Goal: Find specific page/section: Find specific page/section

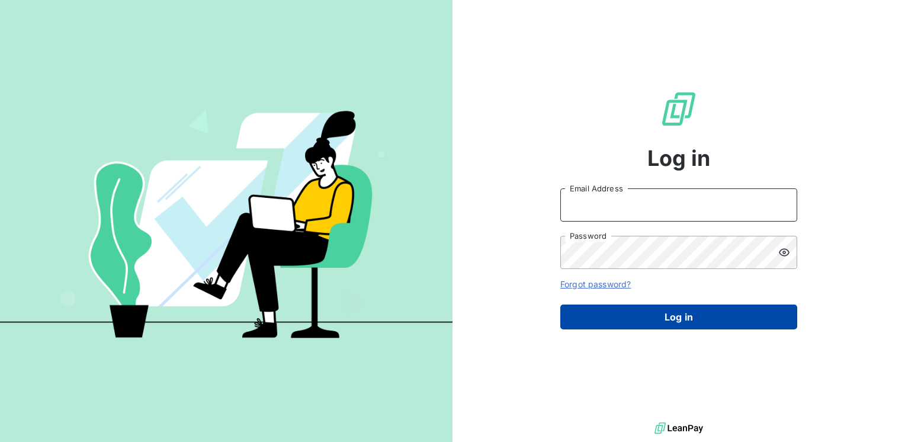
type input "[EMAIL_ADDRESS][DOMAIN_NAME]"
click at [689, 315] on button "Log in" at bounding box center [679, 317] width 237 height 25
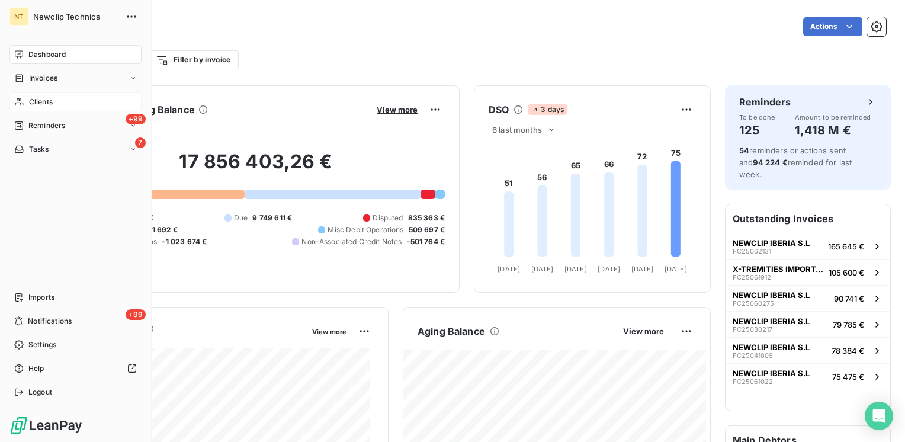
click at [40, 101] on span "Clients" at bounding box center [41, 102] width 24 height 11
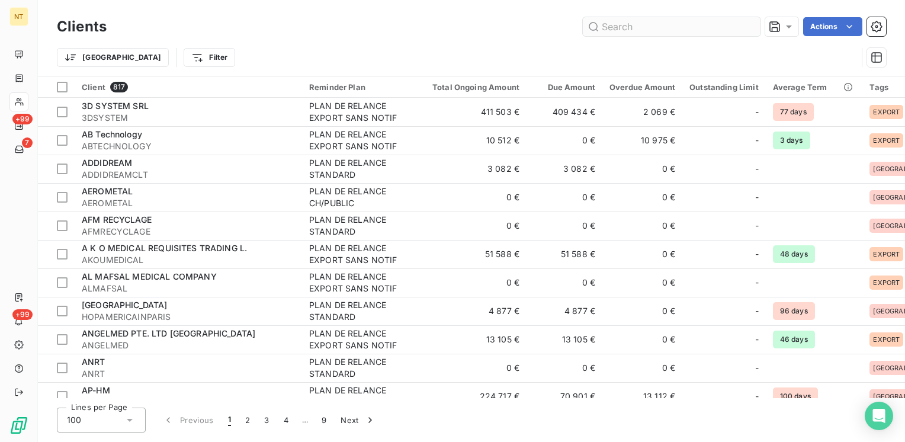
click at [612, 25] on input "text" at bounding box center [672, 26] width 178 height 19
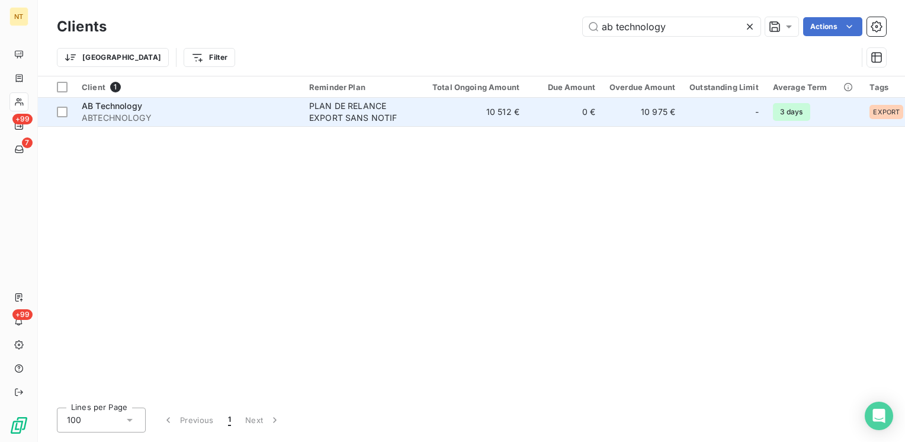
type input "ab technology"
click at [168, 110] on div "AB Technology" at bounding box center [188, 106] width 213 height 12
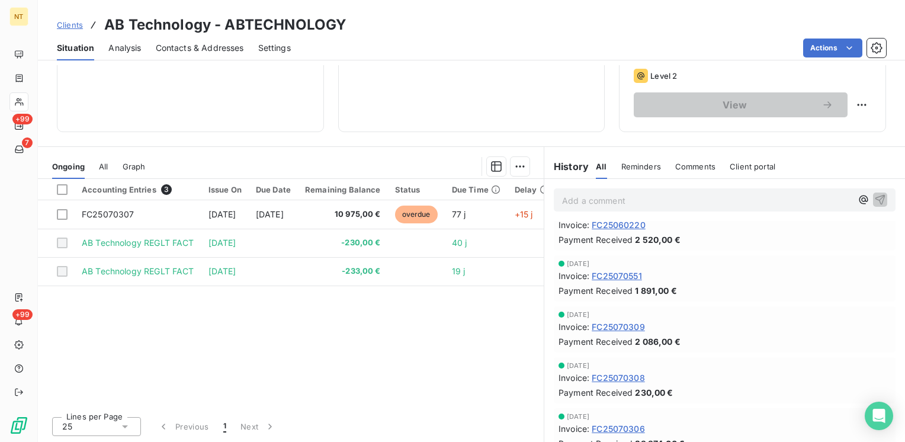
scroll to position [1067, 0]
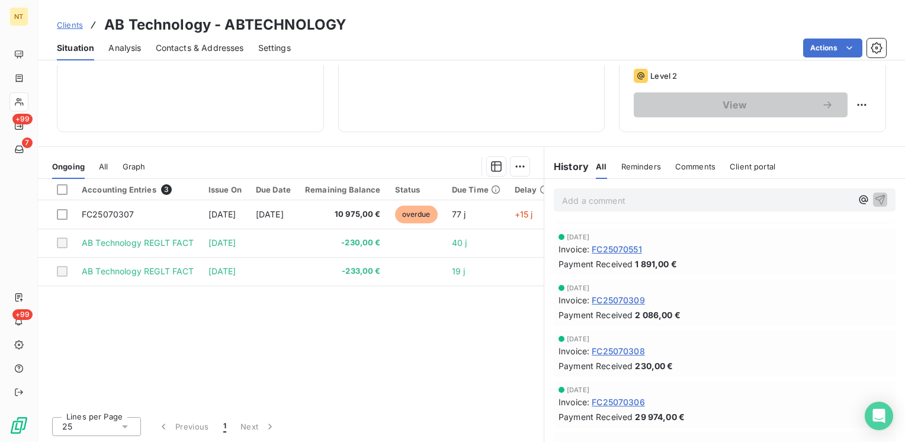
click at [613, 349] on span "FC25070308" at bounding box center [618, 351] width 53 height 12
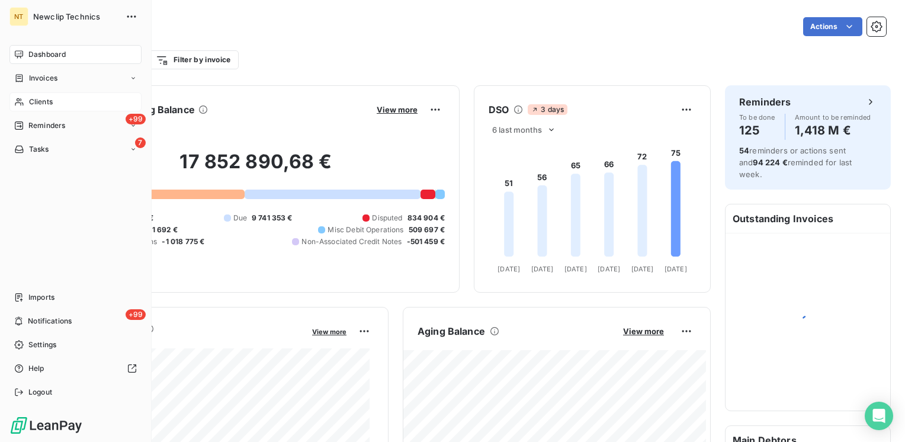
click at [41, 101] on span "Clients" at bounding box center [41, 102] width 24 height 11
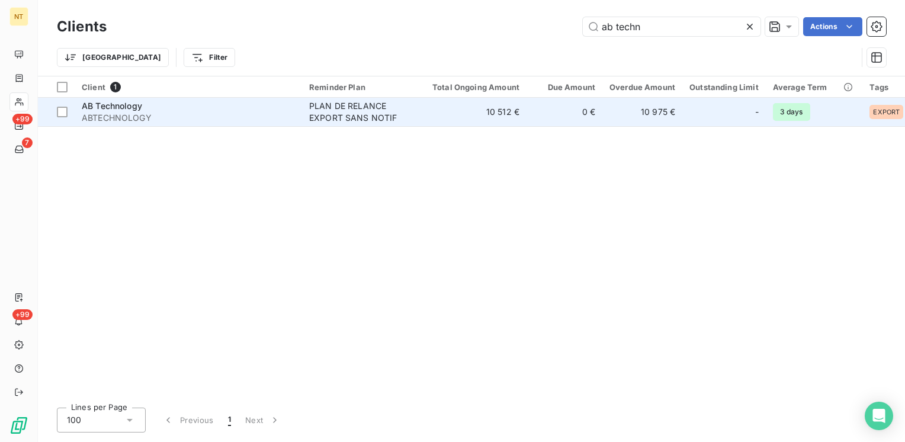
type input "ab techn"
click at [138, 113] on span "ABTECHNOLOGY" at bounding box center [188, 118] width 213 height 12
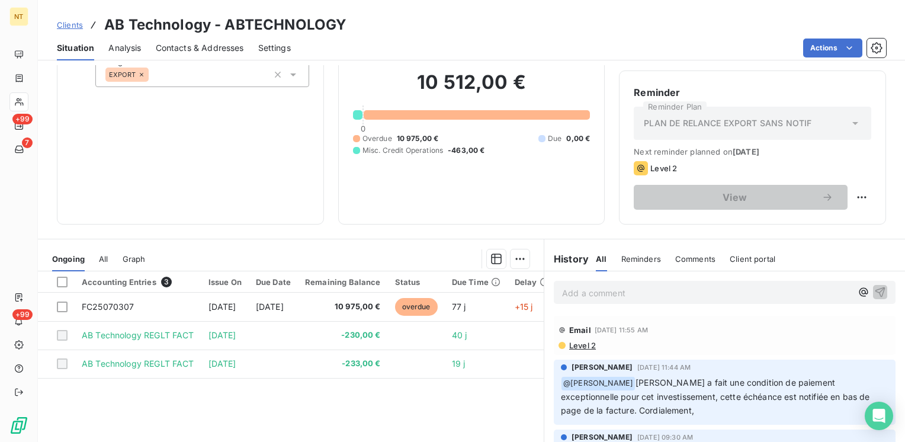
scroll to position [177, 0]
